Goal: Task Accomplishment & Management: Manage account settings

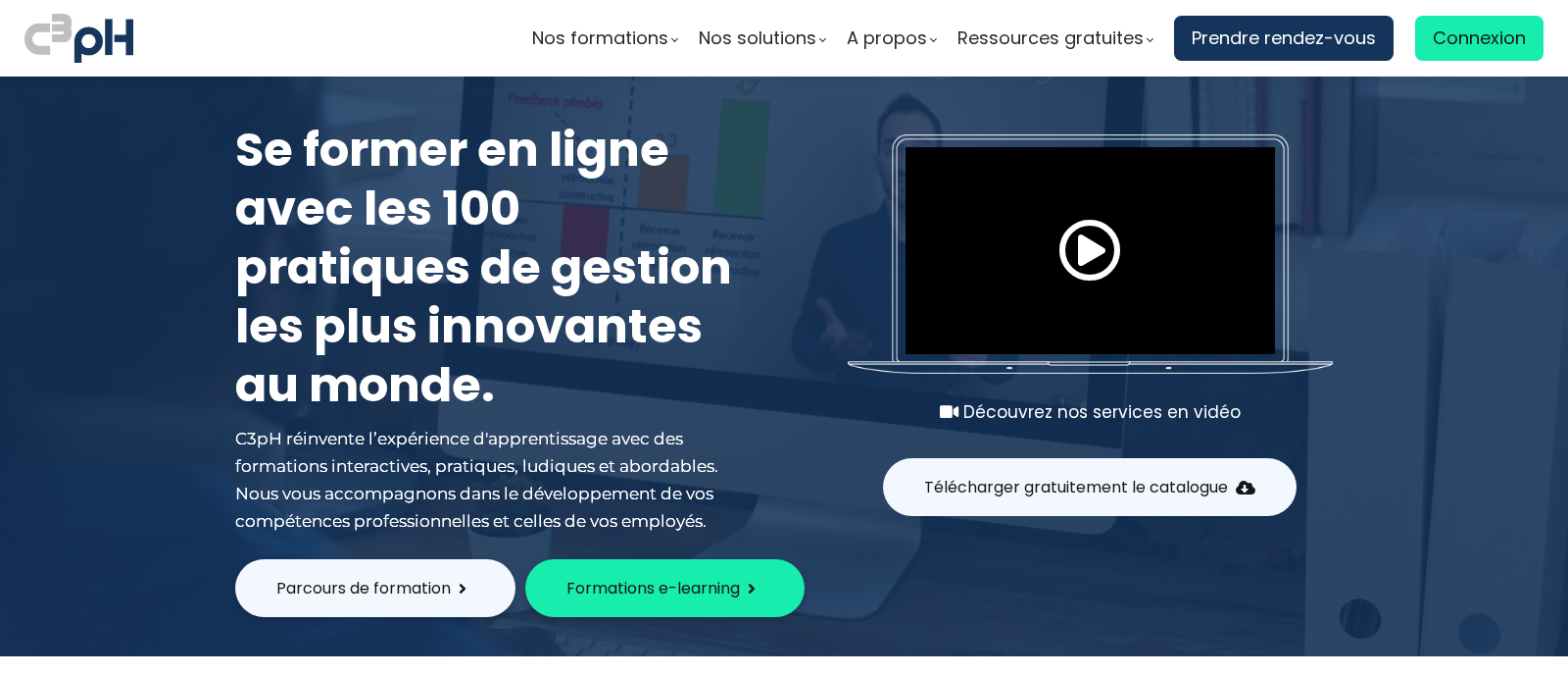
click at [1435, 38] on span "Connexion" at bounding box center [1479, 39] width 94 height 30
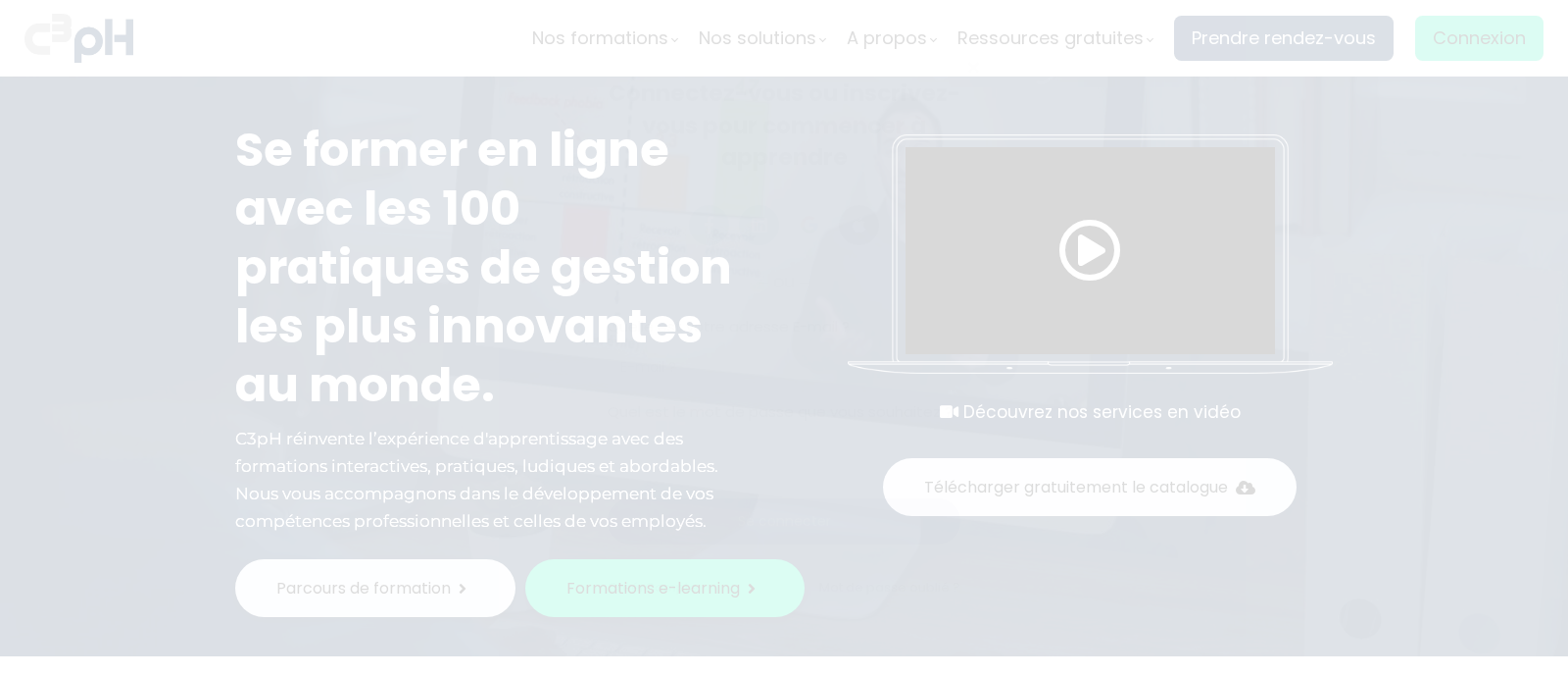
click at [1435, 38] on span "Connexion" at bounding box center [1479, 39] width 94 height 30
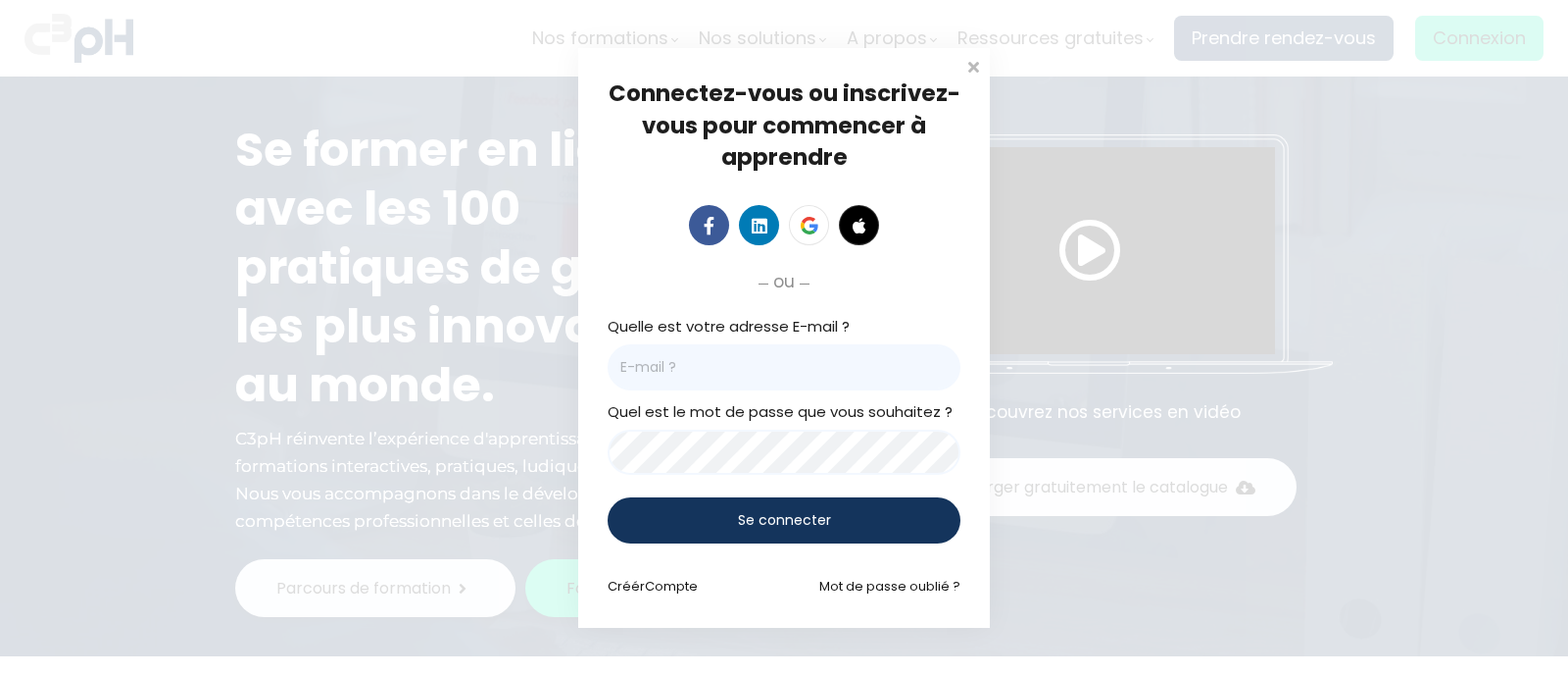
click at [769, 374] on input "email" at bounding box center [784, 367] width 353 height 46
type input "[PERSON_NAME][EMAIL_ADDRESS][DOMAIN_NAME]"
click at [691, 532] on div "Se connecter" at bounding box center [784, 521] width 353 height 46
